Goal: Information Seeking & Learning: Compare options

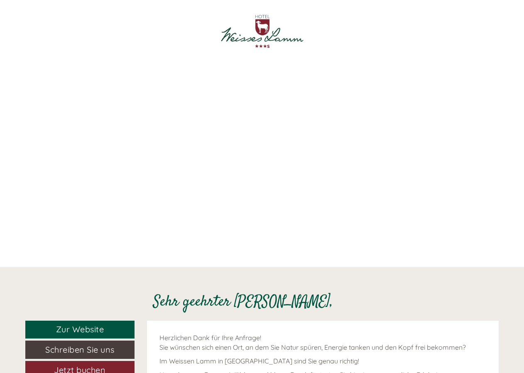
scroll to position [9, 0]
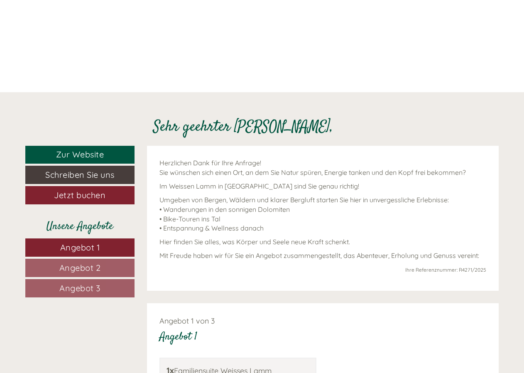
click at [98, 269] on span "Angebot 2" at bounding box center [80, 268] width 42 height 10
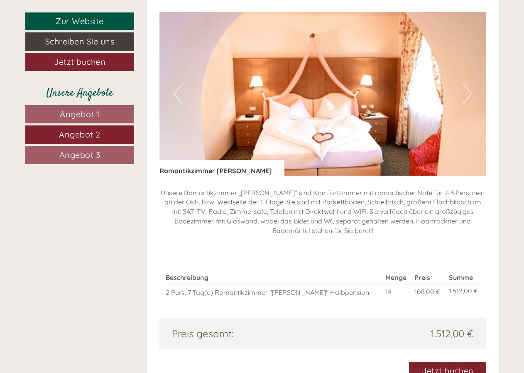
scroll to position [645, 0]
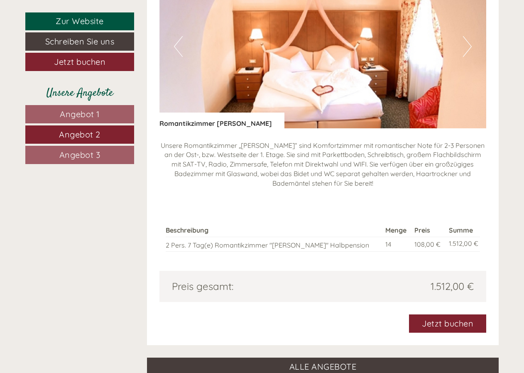
click at [69, 157] on span "Angebot 3" at bounding box center [79, 155] width 41 height 10
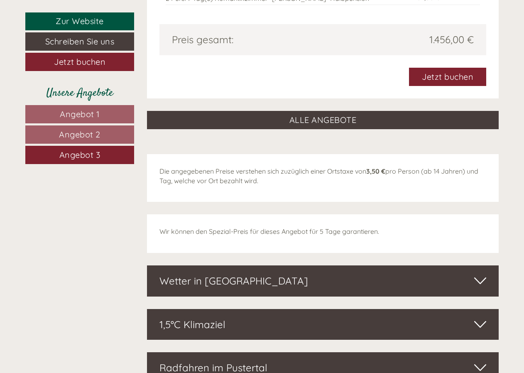
scroll to position [894, 0]
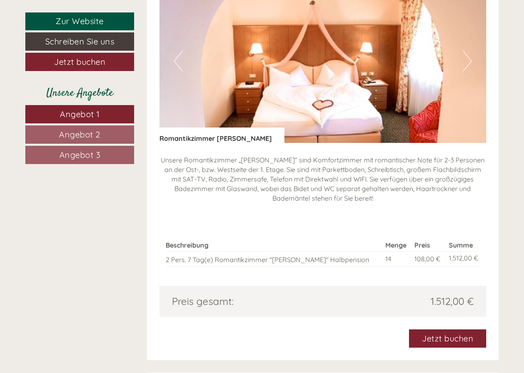
scroll to position [1164, 0]
click at [86, 156] on span "Angebot 3" at bounding box center [79, 155] width 41 height 10
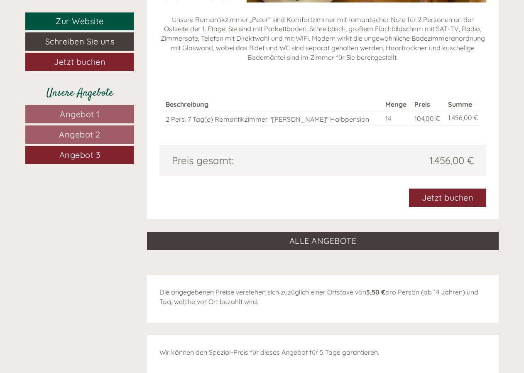
scroll to position [799, 0]
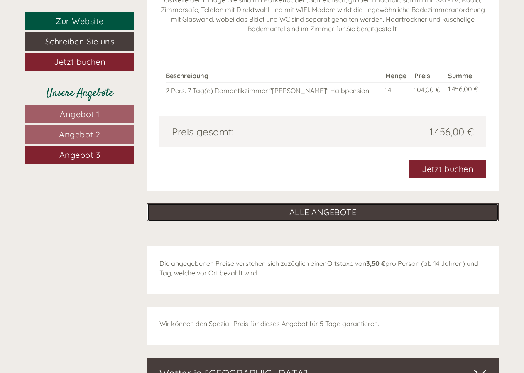
click at [365, 213] on link "ALLE ANGEBOTE" at bounding box center [323, 212] width 352 height 18
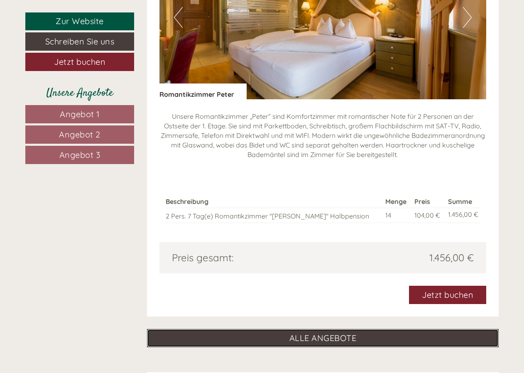
scroll to position [1725, 0]
